Goal: Information Seeking & Learning: Understand process/instructions

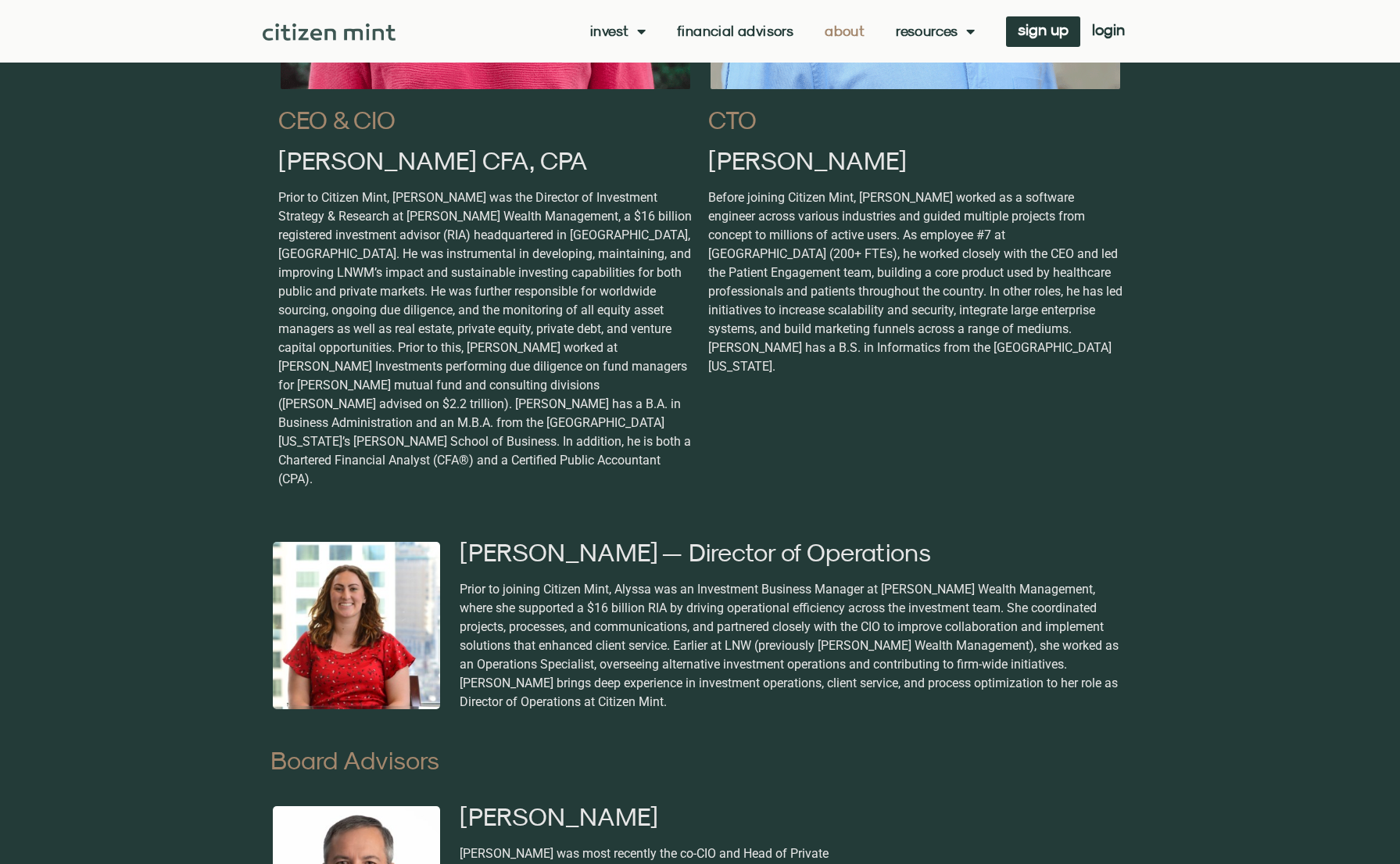
scroll to position [1415, 0]
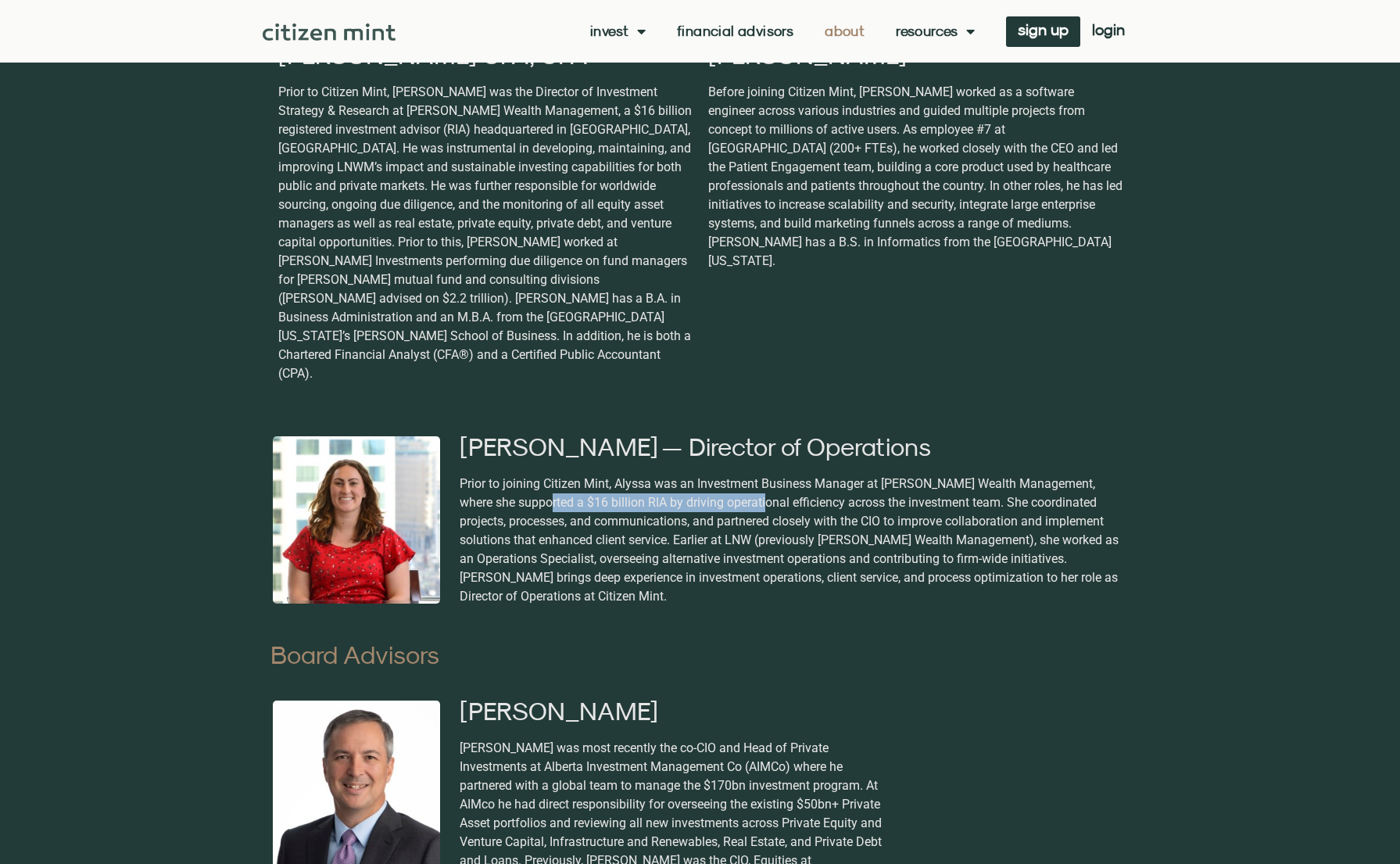
drag, startPoint x: 520, startPoint y: 468, endPoint x: 738, endPoint y: 461, distance: 218.1
click at [738, 475] on div "Prior to joining Citizen Mint, Alyssa was an Investment Business Manager at Lai…" at bounding box center [792, 541] width 666 height 131
click at [770, 484] on div "Prior to joining Citizen Mint, Alyssa was an Investment Business Manager at Lai…" at bounding box center [792, 541] width 666 height 131
click at [387, 493] on img at bounding box center [356, 520] width 172 height 172
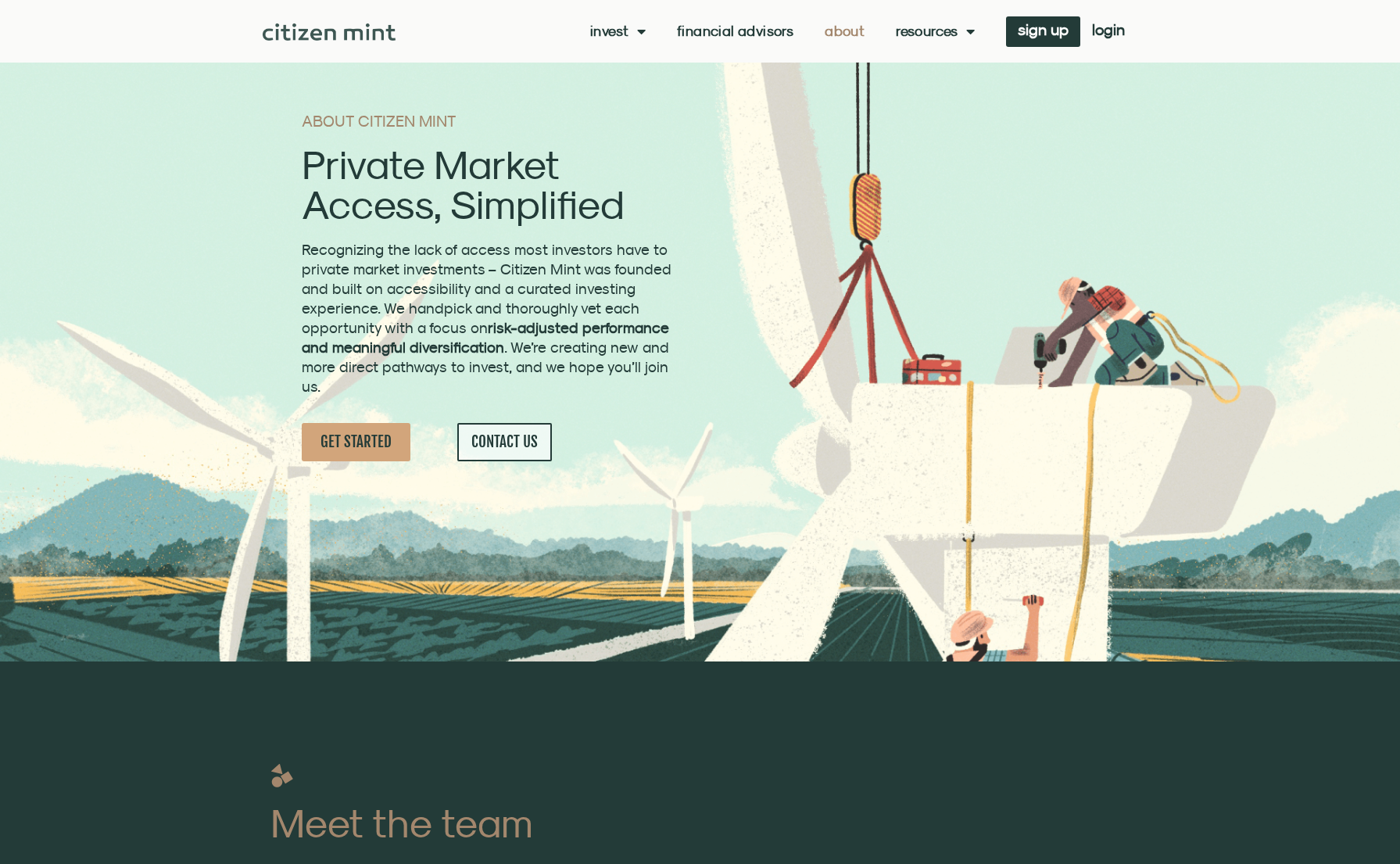
scroll to position [0, 0]
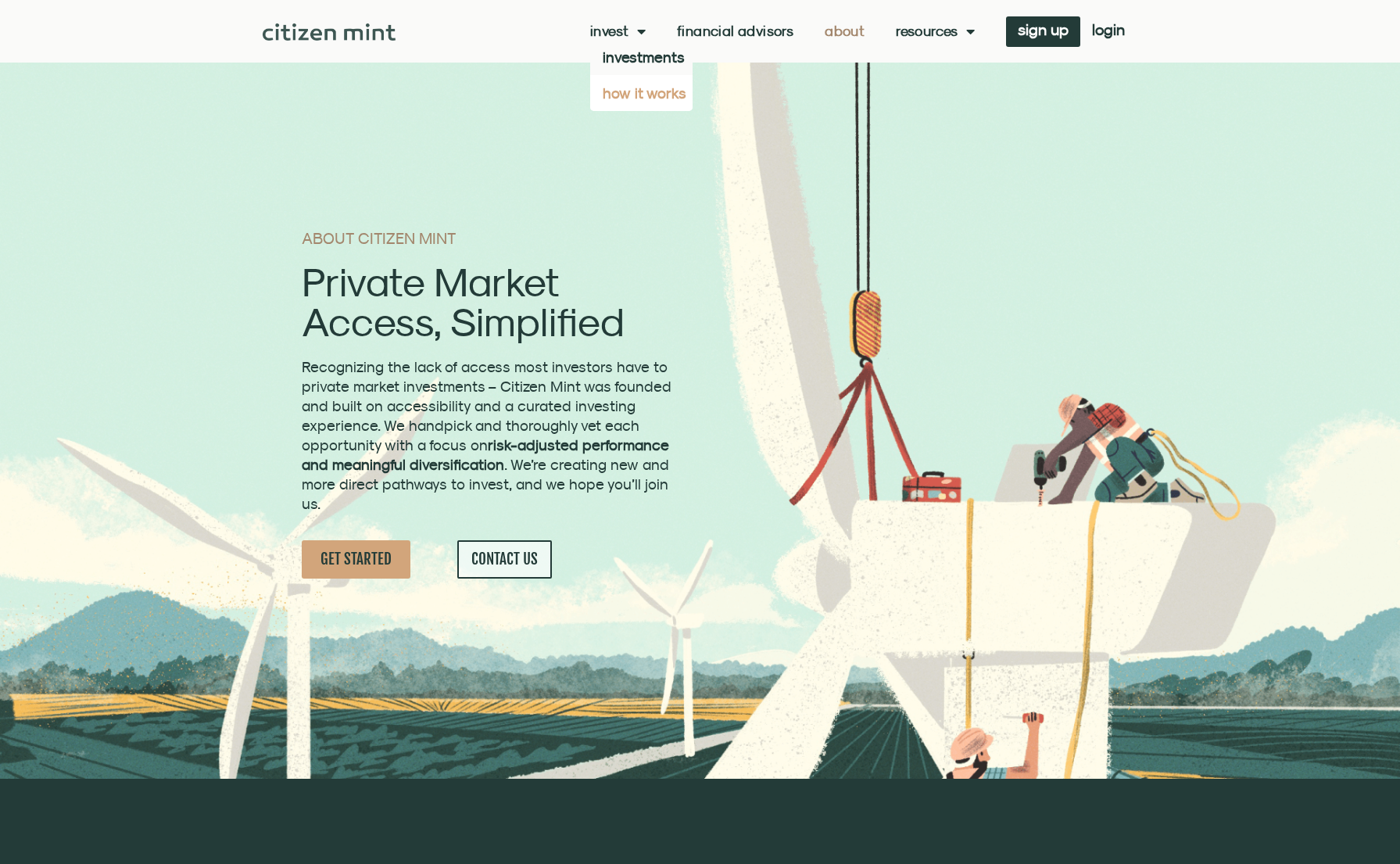
click at [617, 94] on link "how it works" at bounding box center [641, 93] width 102 height 36
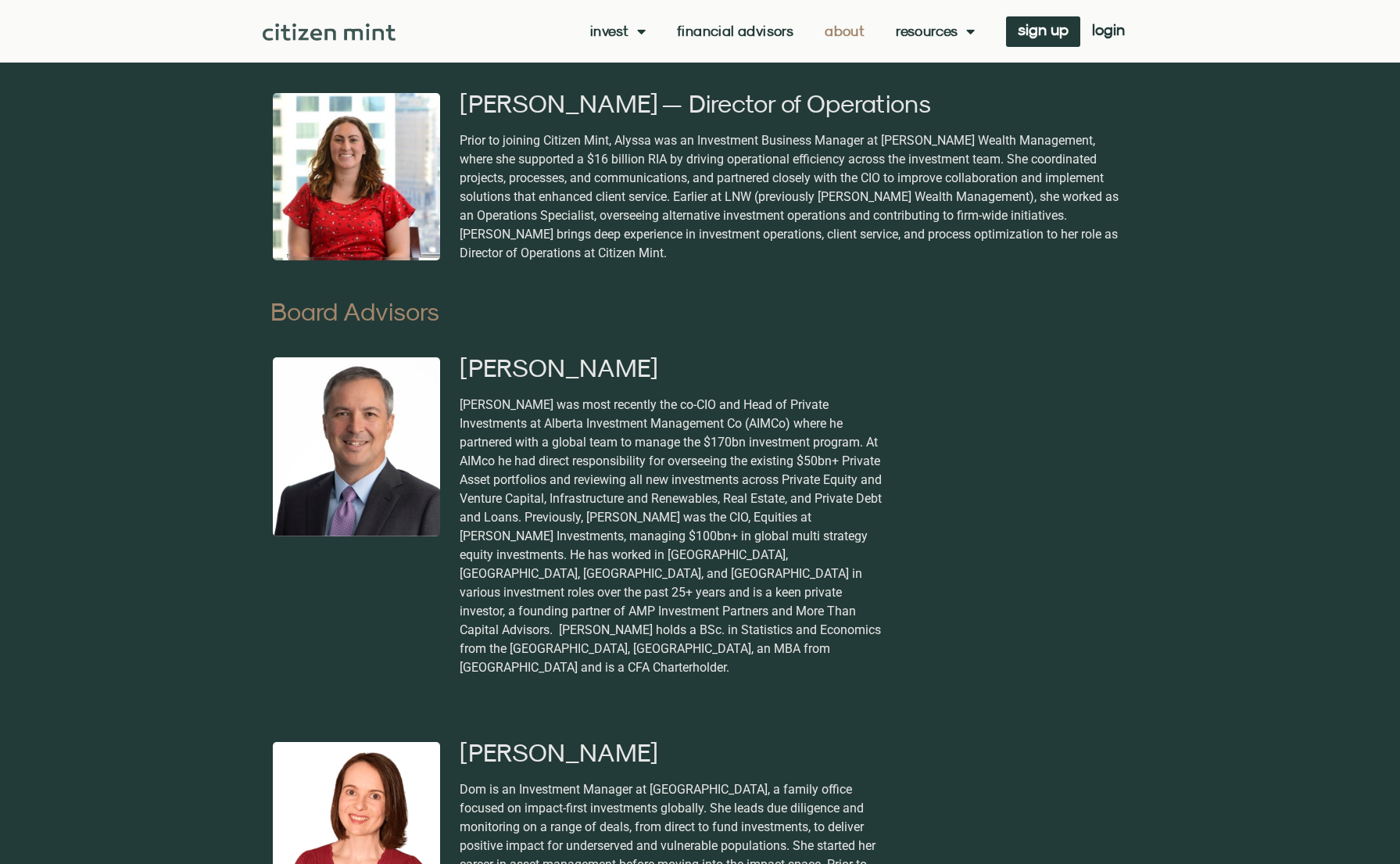
scroll to position [1233, 0]
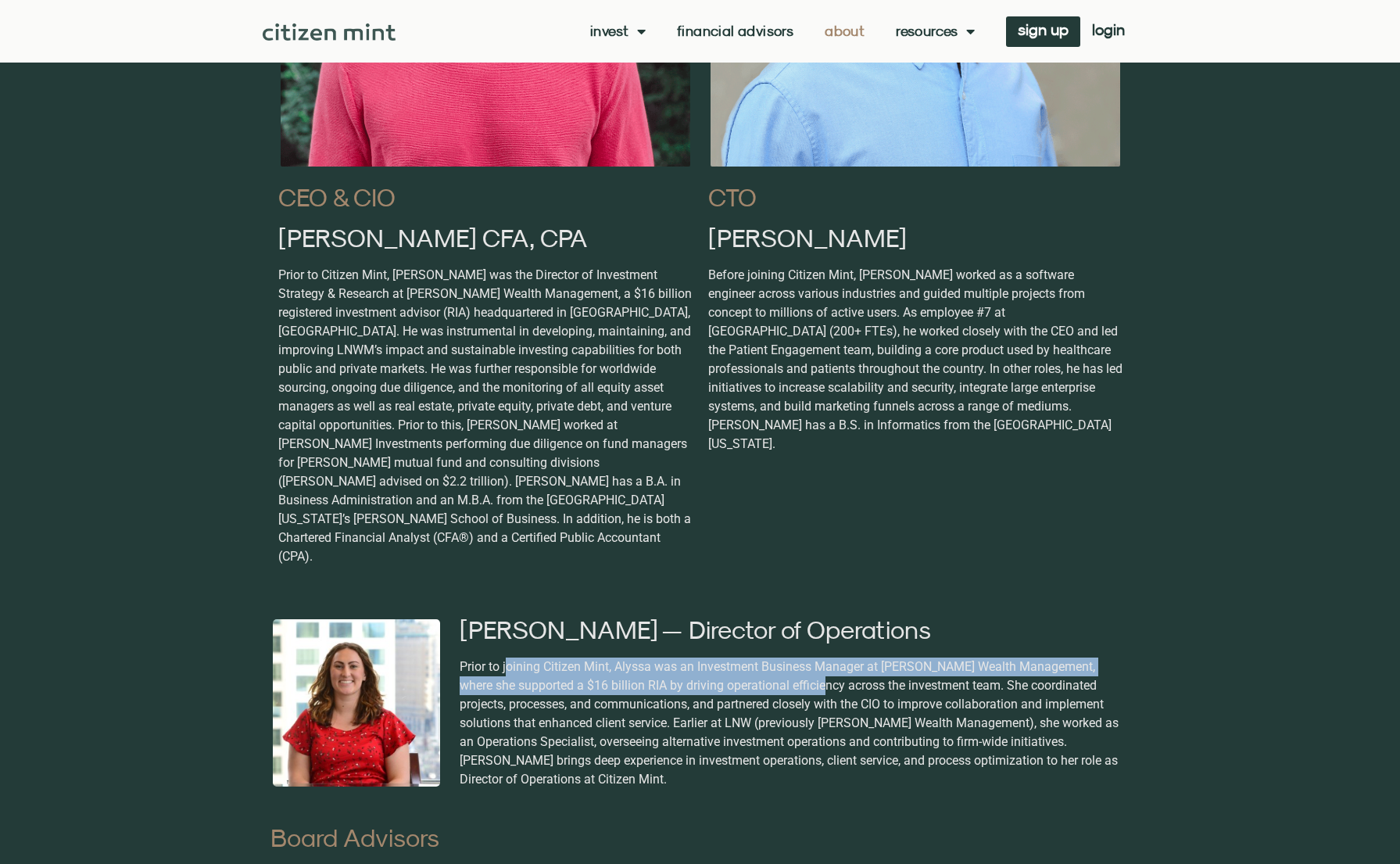
drag, startPoint x: 554, startPoint y: 627, endPoint x: 796, endPoint y: 636, distance: 242.2
click at [796, 658] on div "Prior to joining Citizen Mint, Alyssa was an Investment Business Manager at Lai…" at bounding box center [792, 723] width 666 height 131
click at [793, 658] on div "Prior to joining Citizen Mint, Alyssa was an Investment Business Manager at Lai…" at bounding box center [792, 723] width 666 height 131
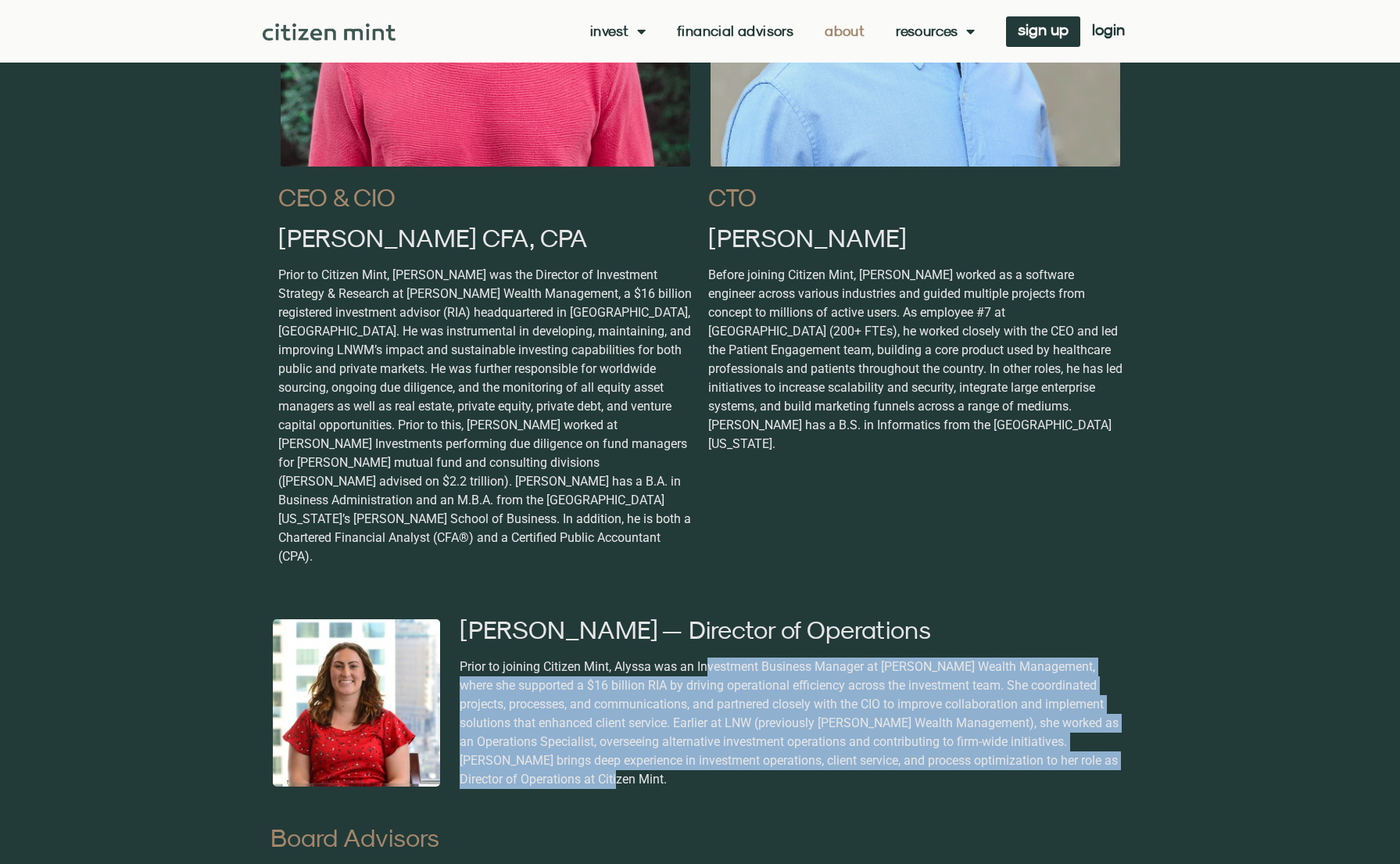
drag, startPoint x: 709, startPoint y: 631, endPoint x: 618, endPoint y: 746, distance: 146.6
click at [618, 746] on div "Prior to joining Citizen Mint, Alyssa was an Investment Business Manager at Lai…" at bounding box center [792, 723] width 666 height 131
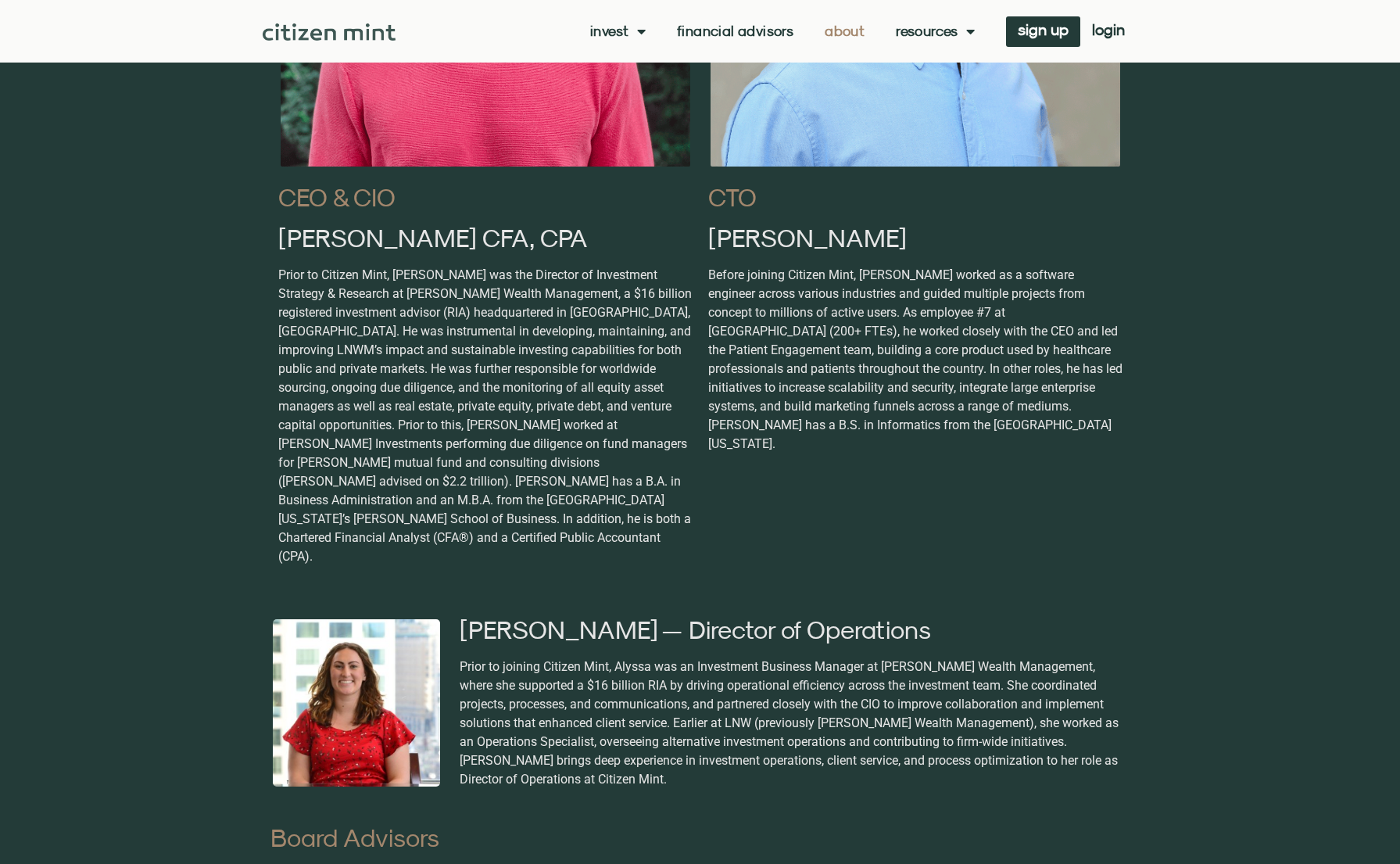
click at [618, 745] on div "Prior to joining Citizen Mint, Alyssa was an Investment Business Manager at Lai…" at bounding box center [792, 723] width 666 height 131
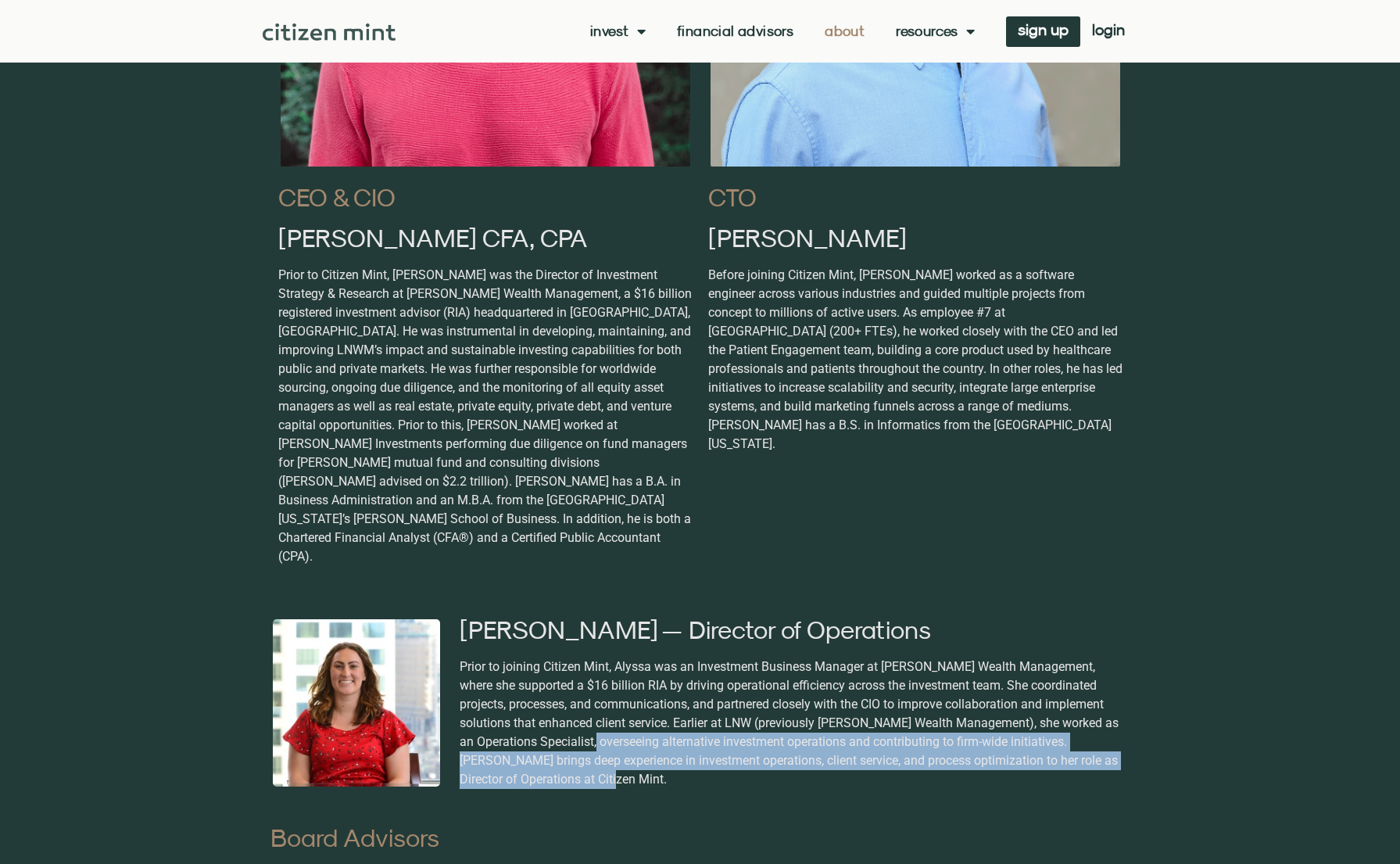
drag, startPoint x: 612, startPoint y: 735, endPoint x: 588, endPoint y: 702, distance: 40.8
click at [588, 702] on div "Prior to joining Citizen Mint, Alyssa was an Investment Business Manager at Lai…" at bounding box center [792, 723] width 666 height 131
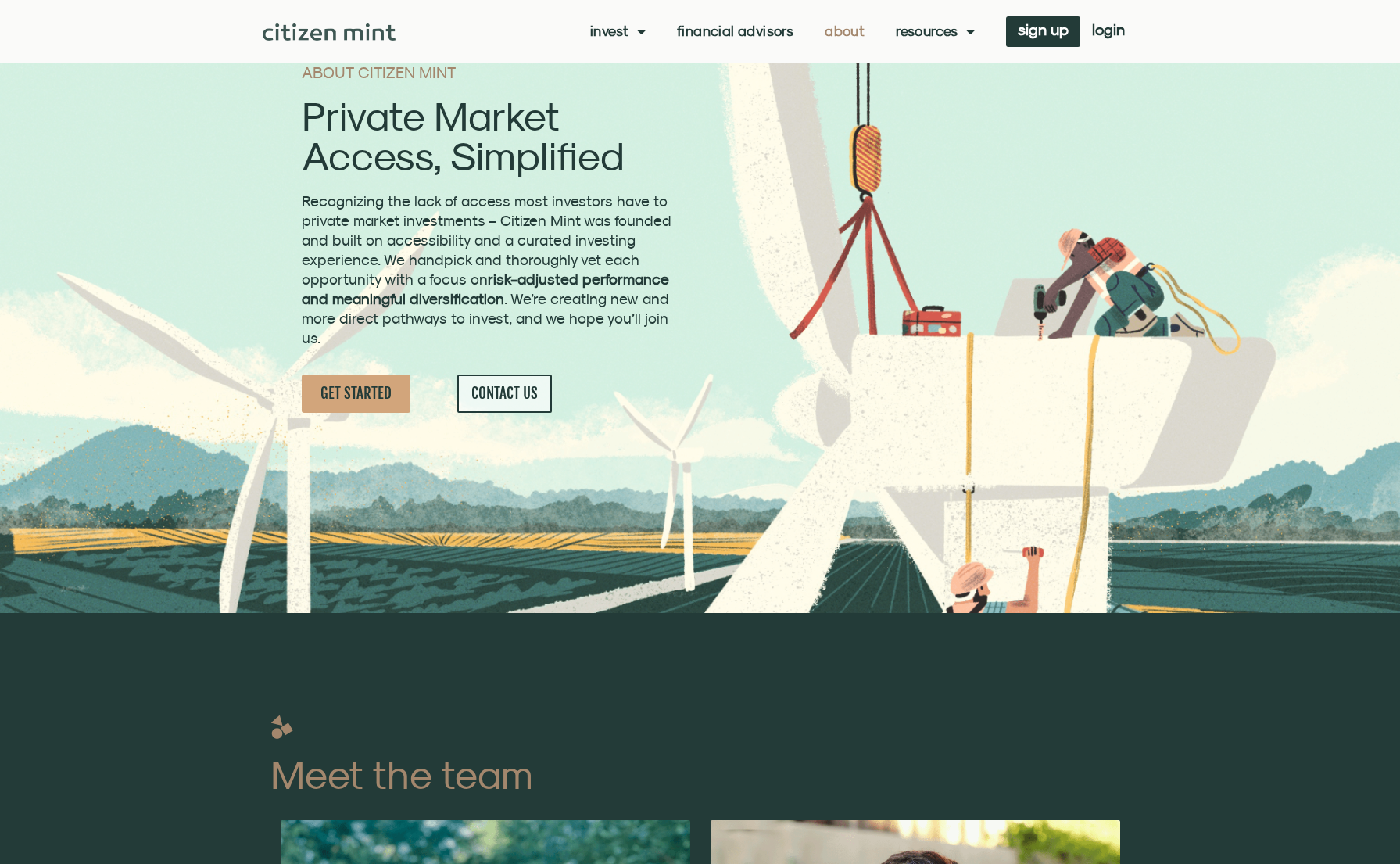
scroll to position [0, 0]
